Goal: Information Seeking & Learning: Learn about a topic

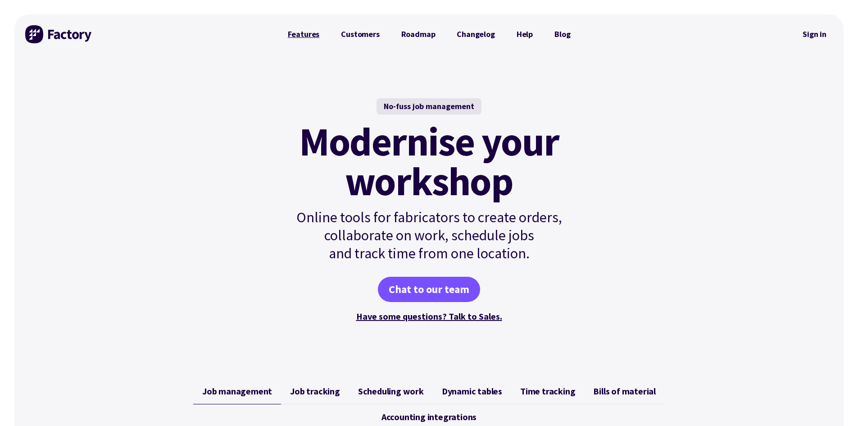
click at [310, 31] on link "Features" at bounding box center [304, 34] width 54 height 18
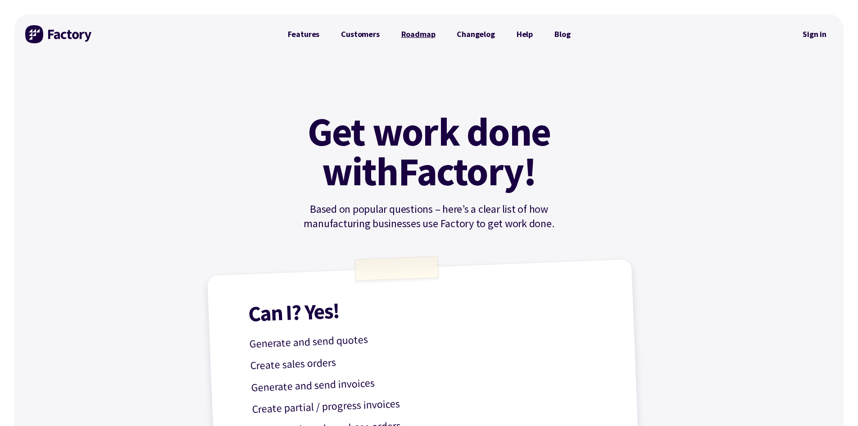
click at [413, 31] on link "Roadmap" at bounding box center [419, 34] width 56 height 18
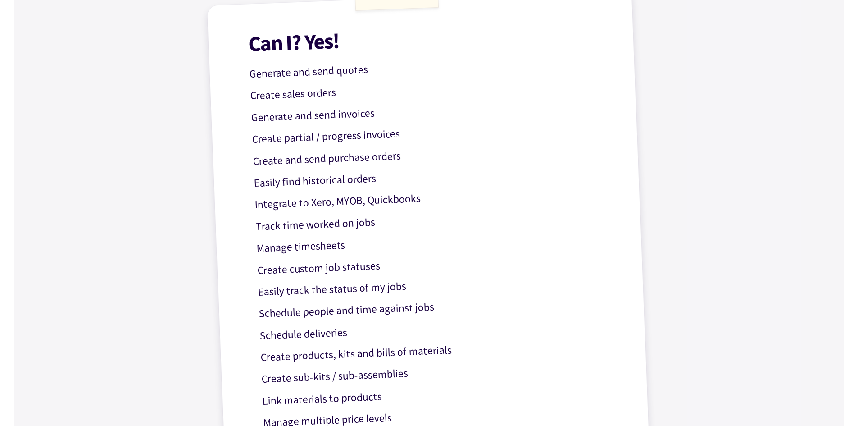
scroll to position [270, 0]
drag, startPoint x: 409, startPoint y: 156, endPoint x: 246, endPoint y: 161, distance: 164.0
click at [246, 160] on div "Can I? Yes! Generate and send quotes Create sales orders Generate and send invo…" at bounding box center [429, 252] width 445 height 528
click at [243, 172] on div "Can I? Yes! Generate and send quotes Create sales orders Generate and send invo…" at bounding box center [429, 252] width 445 height 528
drag, startPoint x: 253, startPoint y: 160, endPoint x: 352, endPoint y: 164, distance: 99.2
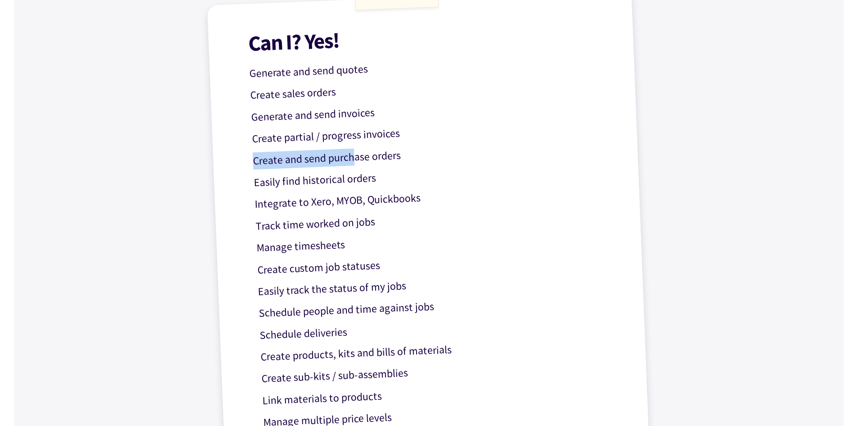
click at [352, 164] on p "Create and send purchase orders" at bounding box center [432, 154] width 360 height 32
click at [457, 200] on p "Integrate to Xero, MYOB, Quickbooks" at bounding box center [434, 198] width 360 height 32
drag, startPoint x: 291, startPoint y: 142, endPoint x: 356, endPoint y: 142, distance: 65.8
click at [356, 142] on p "Create partial / progress invoices" at bounding box center [432, 132] width 360 height 32
click at [366, 163] on p "Create and send purchase orders" at bounding box center [432, 154] width 360 height 32
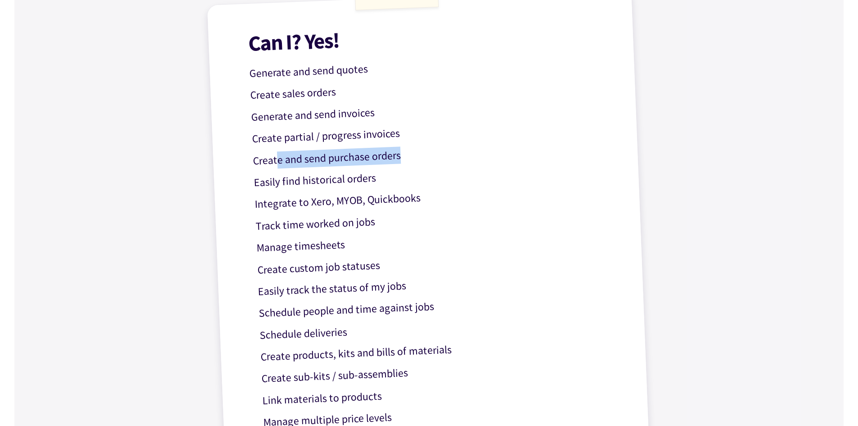
drag, startPoint x: 420, startPoint y: 156, endPoint x: 268, endPoint y: 160, distance: 152.8
click at [274, 156] on p "Create and send purchase orders" at bounding box center [432, 154] width 360 height 32
click at [245, 194] on div "Can I? Yes! Generate and send quotes Create sales orders Generate and send invo…" at bounding box center [429, 252] width 445 height 528
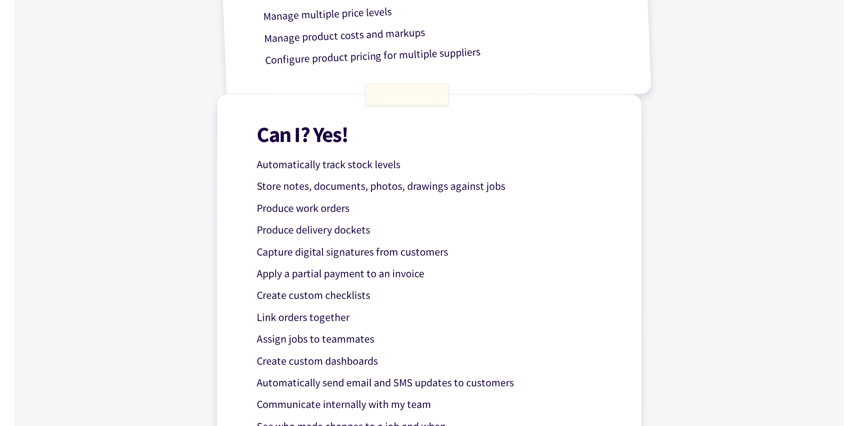
scroll to position [946, 0]
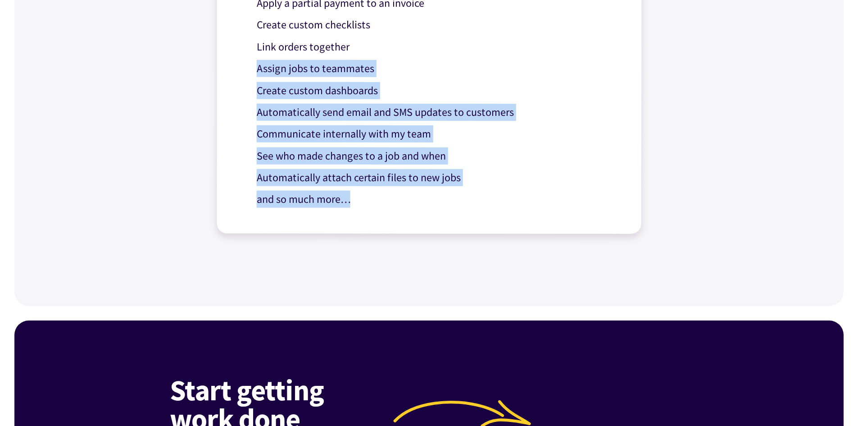
drag, startPoint x: 359, startPoint y: 212, endPoint x: 232, endPoint y: 72, distance: 189.7
click at [232, 72] on div "Can I? Yes! Automatically track stock levels Store notes, documents, photos, dr…" at bounding box center [429, 29] width 426 height 410
click at [237, 108] on div "Can I? Yes! Automatically track stock levels Store notes, documents, photos, dr…" at bounding box center [429, 29] width 426 height 410
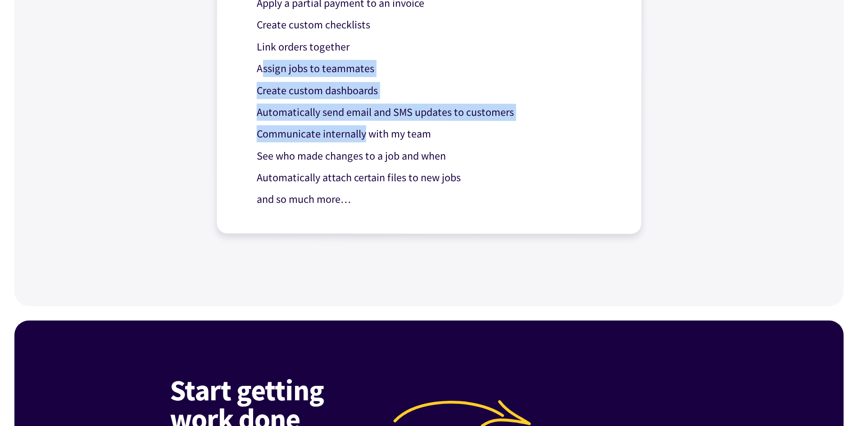
drag, startPoint x: 260, startPoint y: 75, endPoint x: 364, endPoint y: 130, distance: 117.5
click at [364, 130] on div "Can I? Yes! Automatically track stock levels Store notes, documents, photos, dr…" at bounding box center [429, 29] width 426 height 410
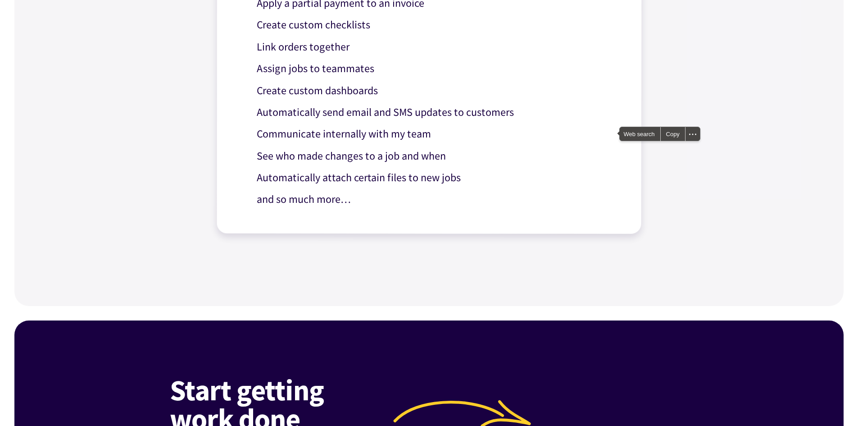
click at [344, 172] on p "Automatically attach certain files to new jobs" at bounding box center [435, 178] width 359 height 18
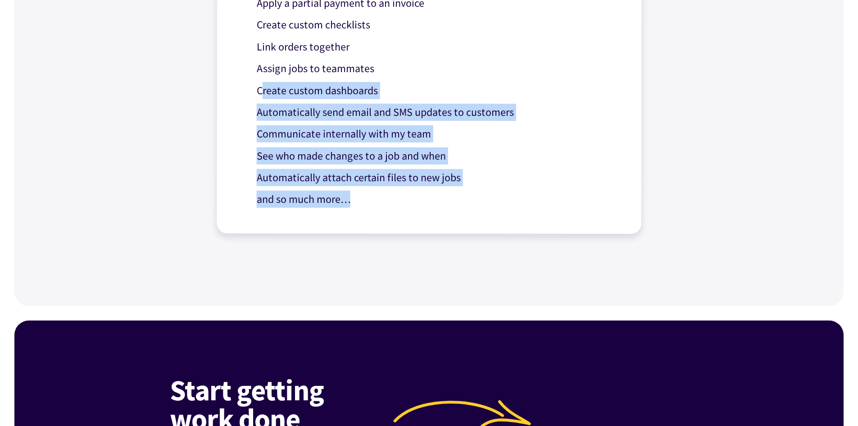
drag, startPoint x: 357, startPoint y: 212, endPoint x: 262, endPoint y: 91, distance: 153.7
click at [262, 91] on div "Can I? Yes! Automatically track stock levels Store notes, documents, photos, dr…" at bounding box center [429, 29] width 426 height 410
